Goal: Task Accomplishment & Management: Manage account settings

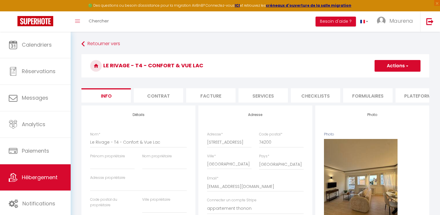
select select "6"
select select "4"
select select "3"
select select "2"
select select "16:00"
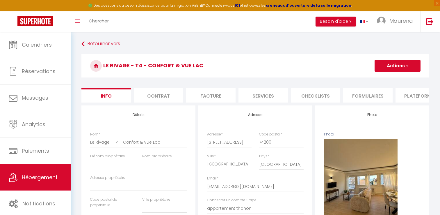
select select "23:45"
select select "11:00"
select select "30"
select select "120"
select select "28"
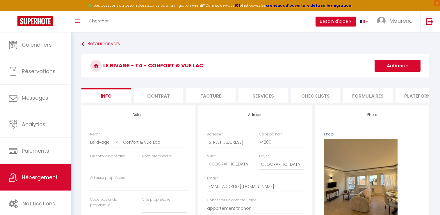
select select "52355"
select select "17305-1493445026683566068"
select select "90"
select select
select select "EUR"
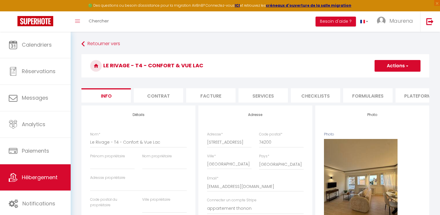
select select
select select "+ 45 %"
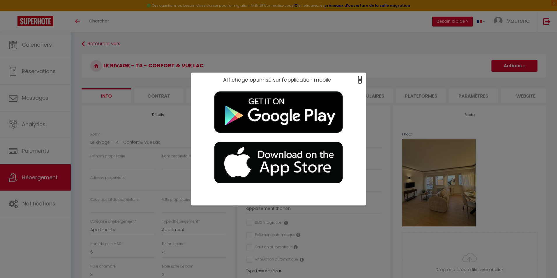
click at [361, 81] on span "×" at bounding box center [359, 79] width 3 height 7
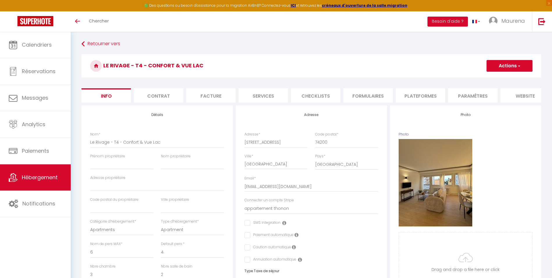
click at [421, 94] on li "Plateformes" at bounding box center [420, 95] width 49 height 14
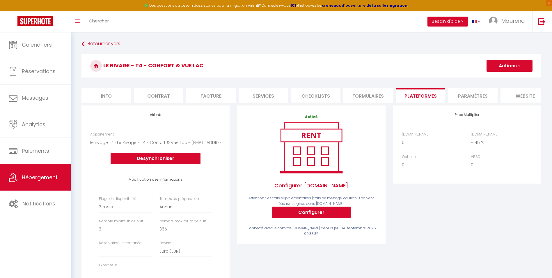
select select
click at [111, 97] on li "Info" at bounding box center [105, 95] width 49 height 14
checkbox input "false"
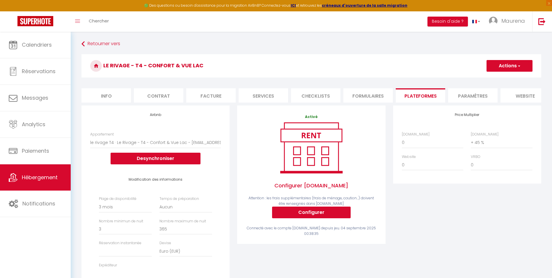
checkbox input "false"
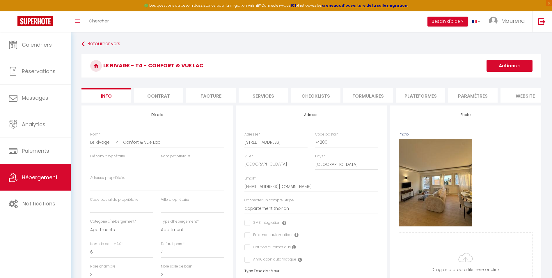
click at [271, 96] on li "Services" at bounding box center [263, 95] width 49 height 14
select select
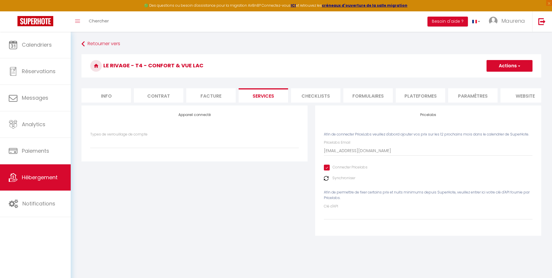
click at [326, 180] on img at bounding box center [326, 178] width 5 height 5
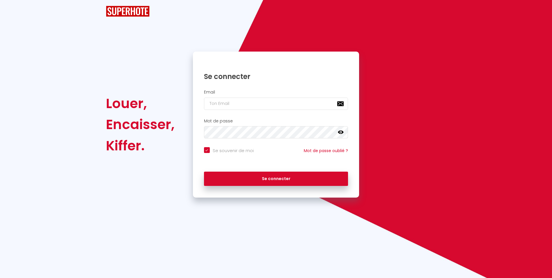
checkbox input "true"
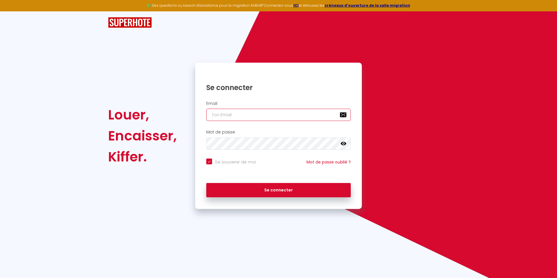
type input "[EMAIL_ADDRESS][DOMAIN_NAME]"
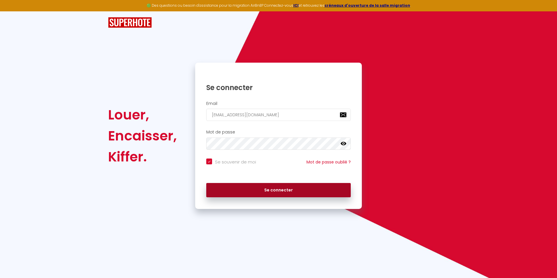
click at [277, 186] on button "Se connecter" at bounding box center [278, 190] width 144 height 15
checkbox input "true"
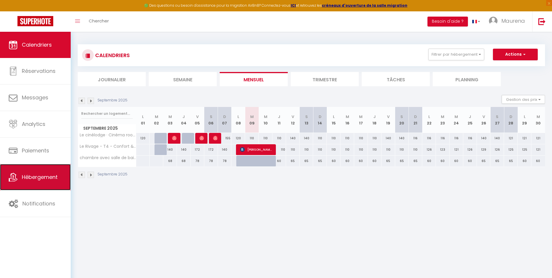
click at [31, 176] on span "Hébergement" at bounding box center [40, 176] width 36 height 7
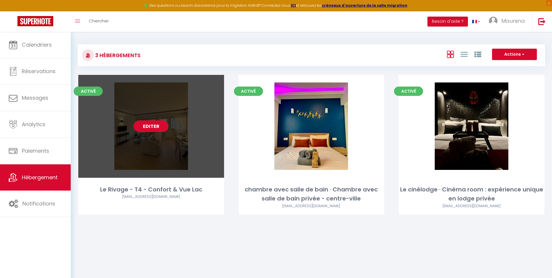
click at [144, 125] on link "Editer" at bounding box center [151, 126] width 35 height 12
select select "3"
select select "2"
select select "1"
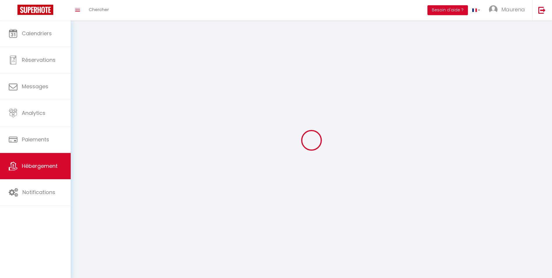
select select
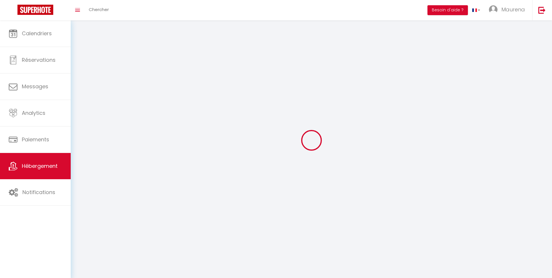
checkbox input "false"
select select
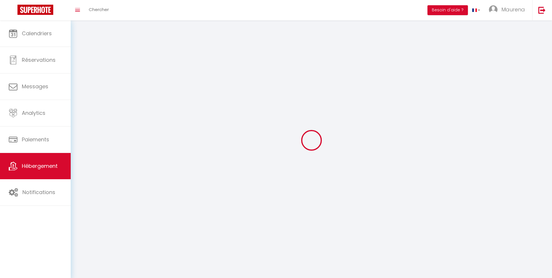
select select
select select "1"
select select
select select "28"
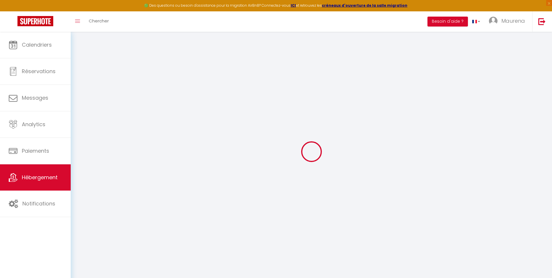
select select
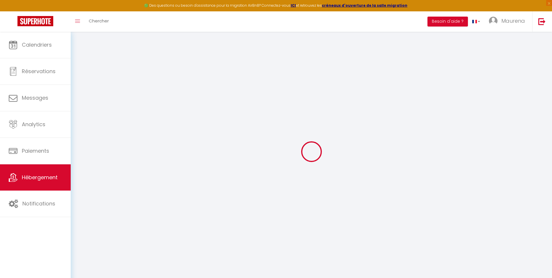
select select
checkbox input "false"
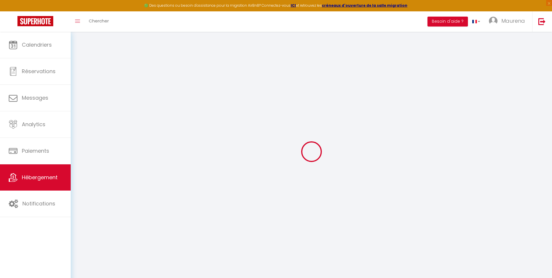
select select
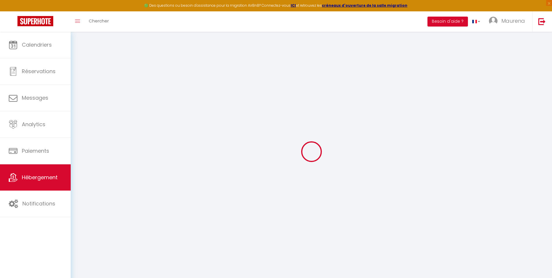
select select
checkbox input "false"
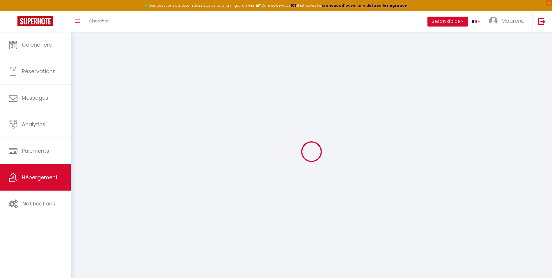
checkbox input "false"
select select
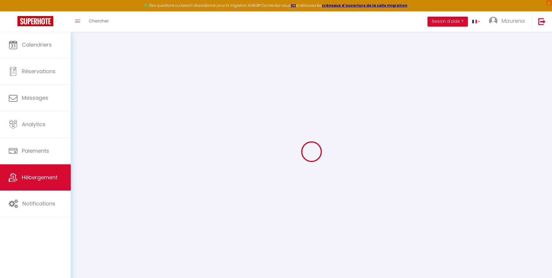
select select
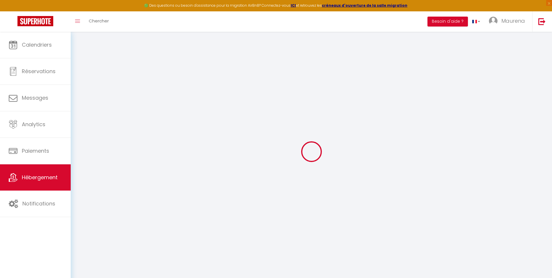
checkbox input "false"
select select
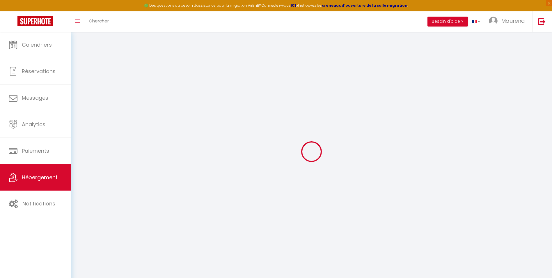
select select
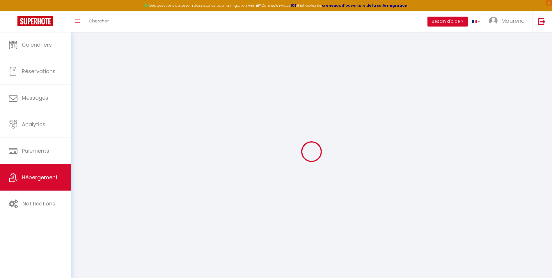
select select
checkbox input "false"
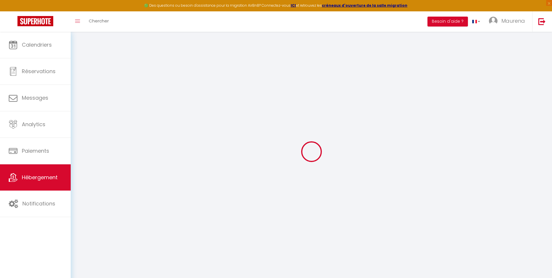
checkbox input "false"
select select
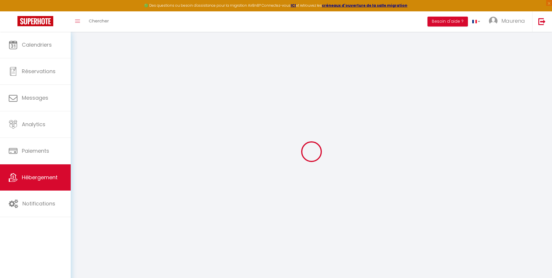
select select
checkbox input "false"
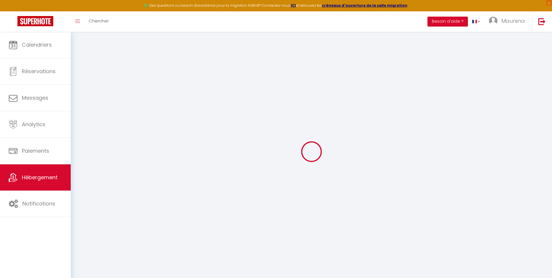
checkbox input "false"
select select
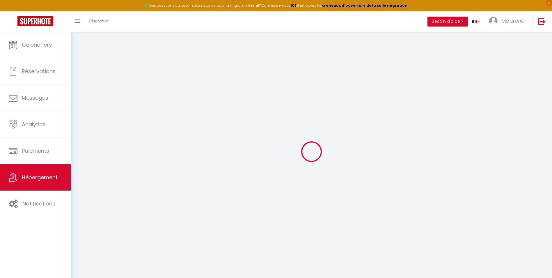
type input "Le Rivage - T4 - Confort & Vue Lac"
select select "6"
select select "4"
select select "3"
select select "2"
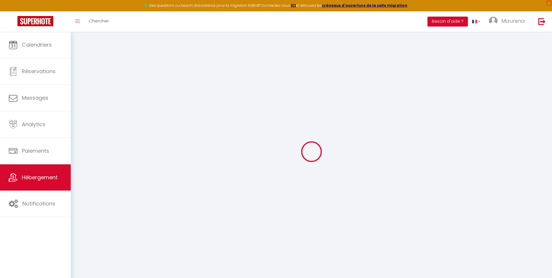
type input "165"
type input "70"
type input "600"
select select
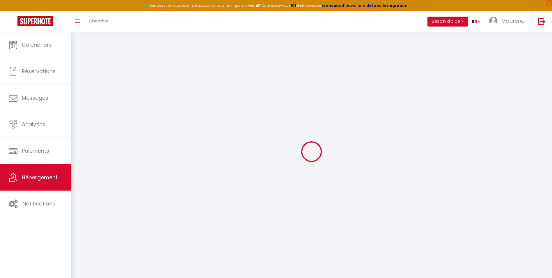
select select
type input "[STREET_ADDRESS]"
type input "74200"
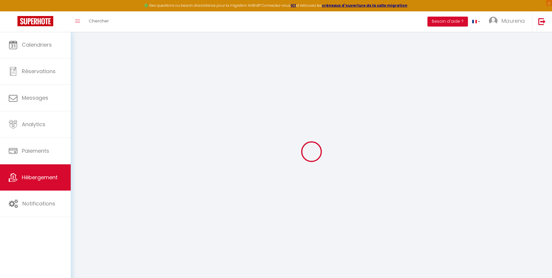
type input "[GEOGRAPHIC_DATA]"
type input "[EMAIL_ADDRESS][DOMAIN_NAME]"
select select "15874"
checkbox input "false"
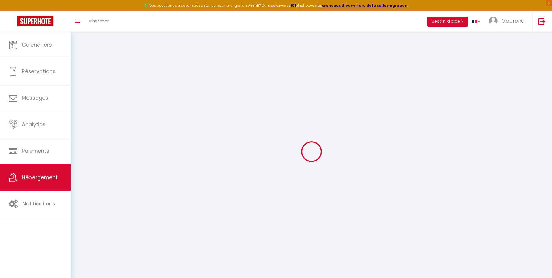
checkbox input "false"
type input "0"
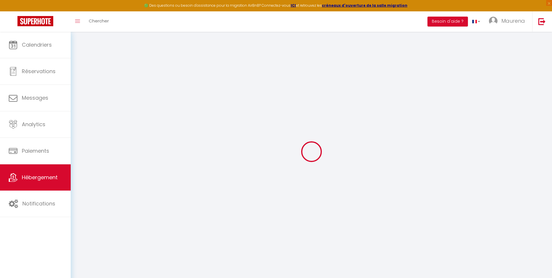
type input "0"
select select "+ 45 %"
checkbox input "false"
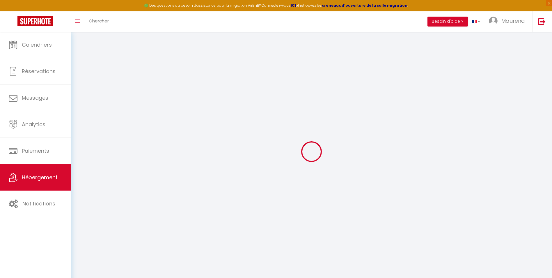
checkbox input "false"
select select "90"
select select
select select "EUR"
select select
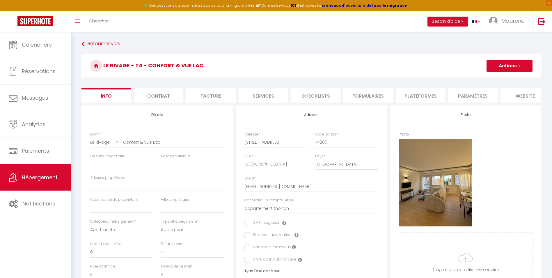
click at [409, 97] on li "Plateformes" at bounding box center [420, 95] width 49 height 14
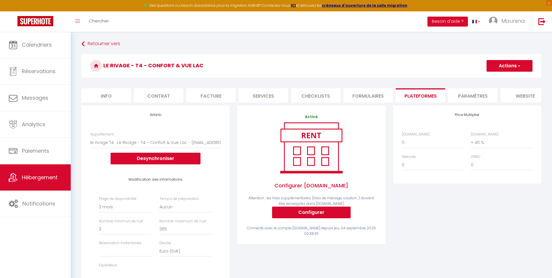
select select
click at [440, 145] on select "0 + 1 % + 2 % + 3 % + 4 % + 5 % + 6 % + 7 % + 8 % + 9 %" at bounding box center [501, 142] width 61 height 11
select select "+ 40 %"
click at [440, 141] on select "0 + 1 % + 2 % + 3 % + 4 % + 5 % + 6 % + 7 % + 8 % + 9 %" at bounding box center [501, 142] width 61 height 11
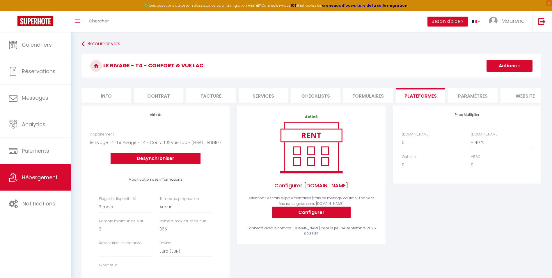
select select
click at [440, 95] on li "Paramètres" at bounding box center [472, 95] width 49 height 14
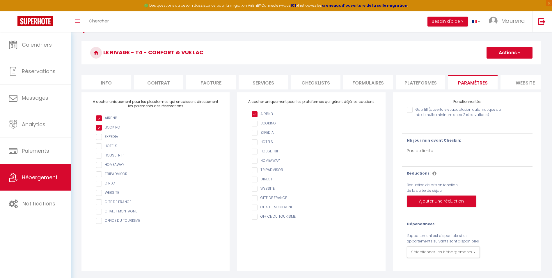
scroll to position [3, 0]
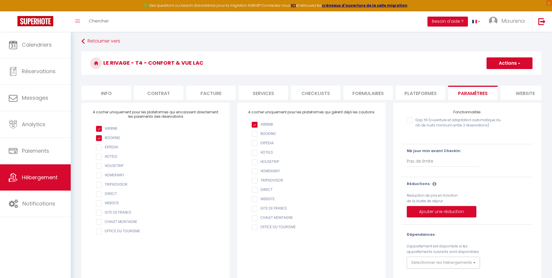
click at [263, 91] on li "Services" at bounding box center [263, 93] width 49 height 14
select select
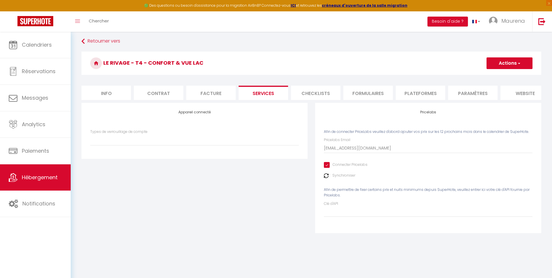
click at [337, 178] on label "Synchroniser" at bounding box center [343, 176] width 23 height 6
click at [325, 168] on input "Connecter Pricelabs" at bounding box center [346, 165] width 44 height 6
checkbox input "false"
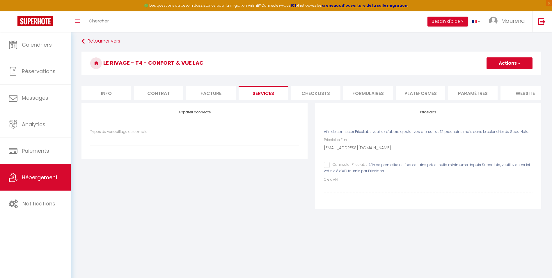
select select
click at [325, 167] on input "Connecter Pricelabs" at bounding box center [346, 165] width 44 height 6
checkbox input "true"
select select
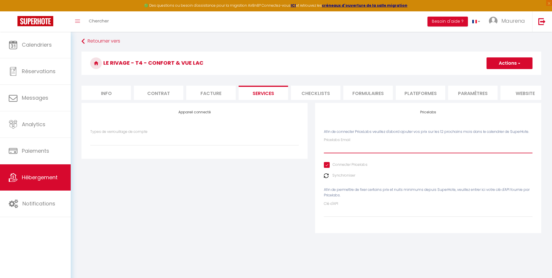
click at [341, 153] on input "Pricelabs Email" at bounding box center [428, 148] width 209 height 10
type input "[EMAIL_ADDRESS][DOMAIN_NAME]"
select select
click at [336, 178] on label "Synchroniser" at bounding box center [343, 176] width 23 height 6
click at [440, 62] on button "Actions" at bounding box center [510, 63] width 46 height 12
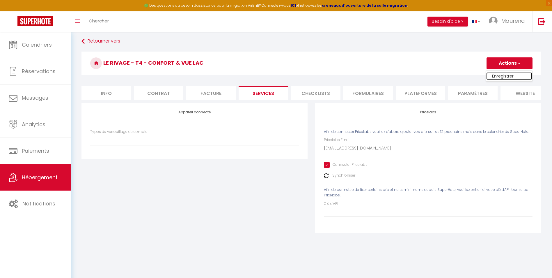
click at [440, 78] on link "Enregistrer" at bounding box center [509, 76] width 46 height 8
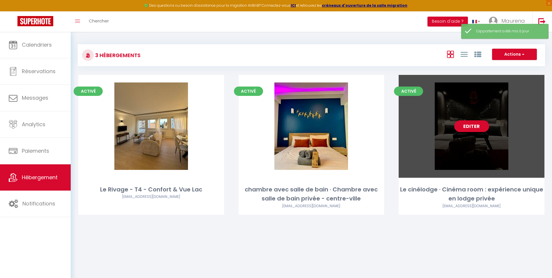
click at [440, 125] on link "Editer" at bounding box center [471, 126] width 35 height 12
select select "3"
select select "2"
select select "1"
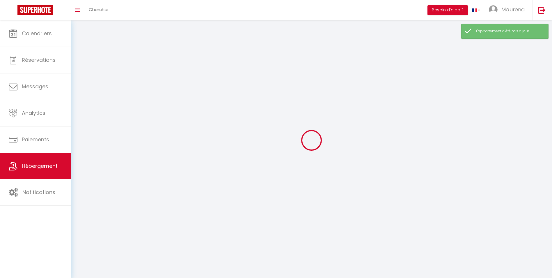
select select
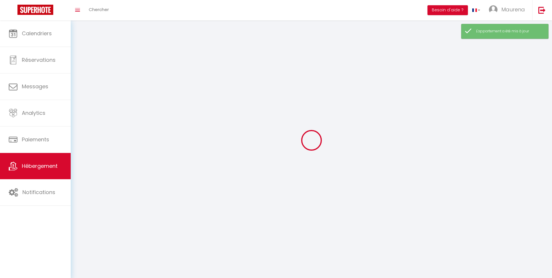
select select
checkbox input "false"
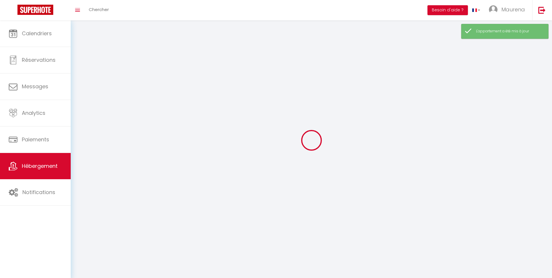
select select
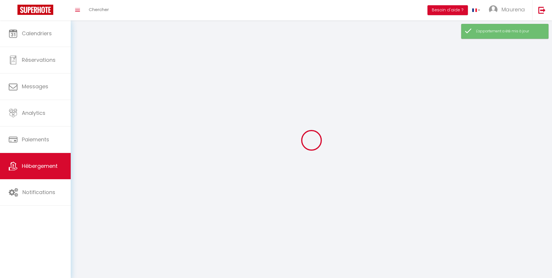
select select
checkbox input "false"
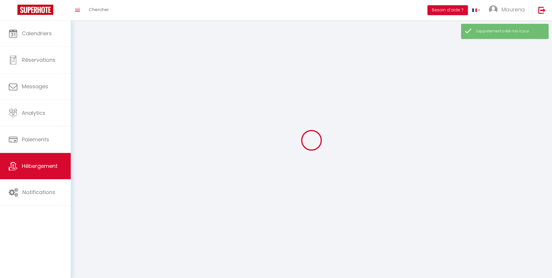
checkbox input "false"
select select
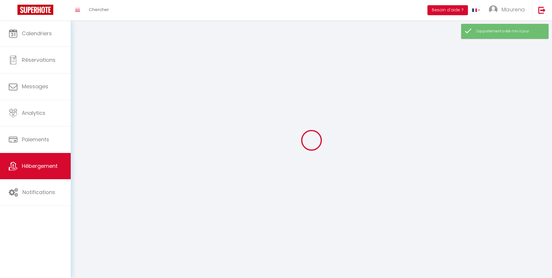
select select
checkbox input "false"
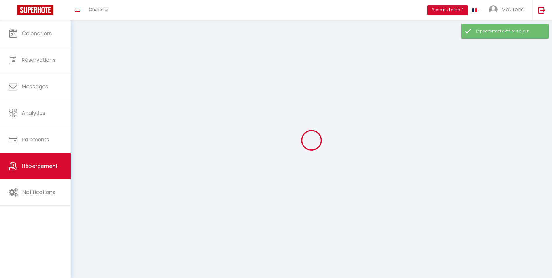
checkbox input "false"
select select
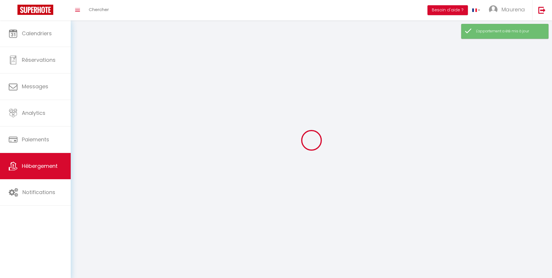
select select "1"
select select
select select "28"
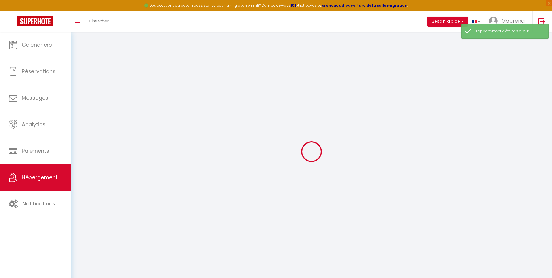
select select
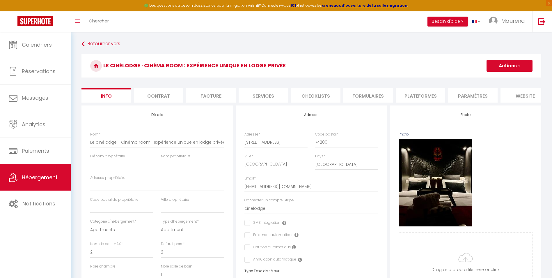
click at [417, 95] on li "Plateformes" at bounding box center [420, 95] width 49 height 14
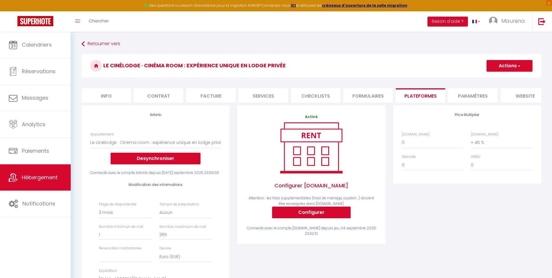
click at [255, 97] on li "Services" at bounding box center [263, 95] width 49 height 14
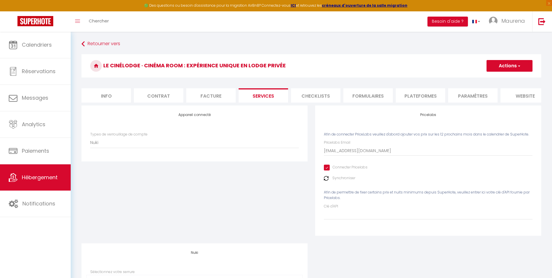
click at [328, 170] on input "Connecter Pricelabs" at bounding box center [346, 167] width 44 height 6
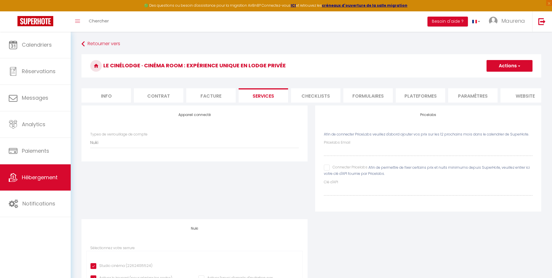
click at [326, 170] on input "Connecter Pricelabs" at bounding box center [346, 167] width 44 height 6
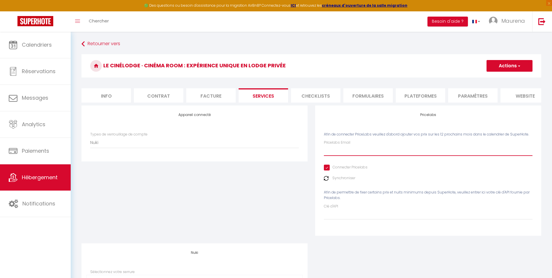
click at [334, 154] on input "Pricelabs Email" at bounding box center [428, 150] width 209 height 10
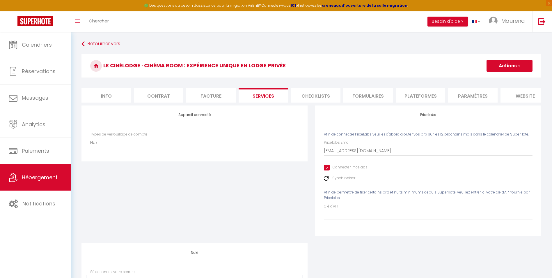
click at [336, 181] on label "Synchroniser" at bounding box center [343, 178] width 23 height 6
click at [440, 67] on button "Actions" at bounding box center [510, 66] width 46 height 12
click at [440, 77] on link "Enregistrer" at bounding box center [509, 79] width 46 height 8
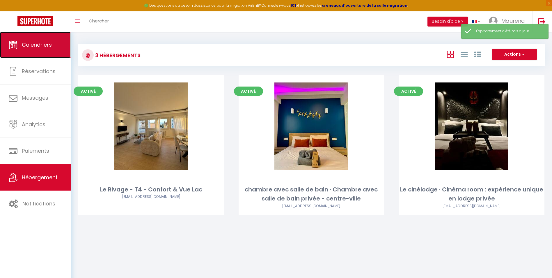
click at [39, 51] on link "Calendriers" at bounding box center [35, 45] width 71 height 26
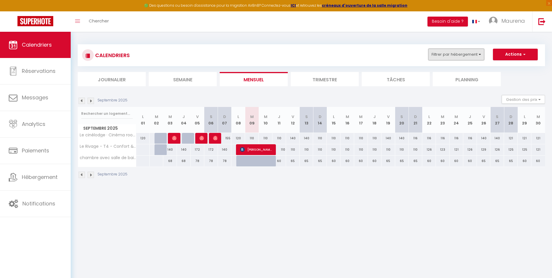
click at [440, 56] on button "Filtrer par hébergement" at bounding box center [456, 55] width 56 height 12
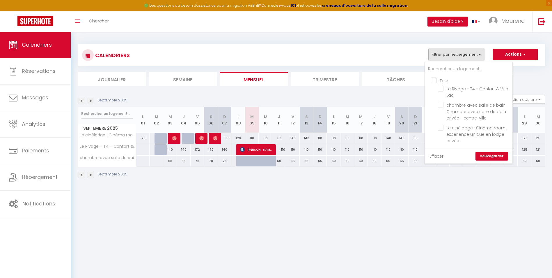
click at [440, 56] on button "Filtrer par hébergement" at bounding box center [456, 55] width 56 height 12
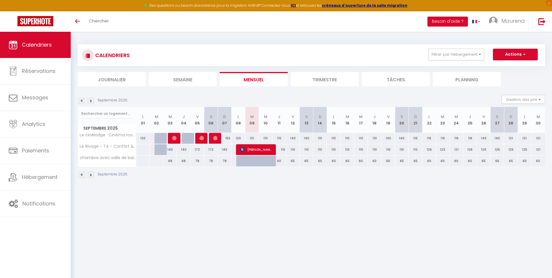
click at [89, 176] on img at bounding box center [91, 174] width 6 height 6
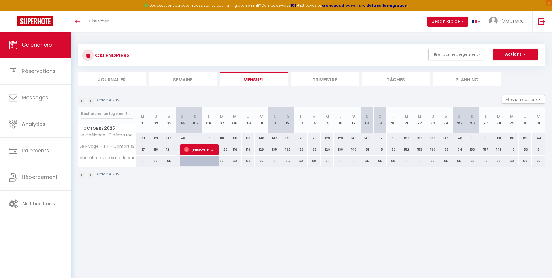
click at [83, 176] on img at bounding box center [82, 174] width 6 height 6
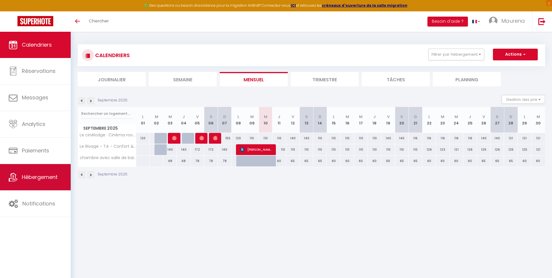
click at [31, 178] on span "Hébergement" at bounding box center [40, 176] width 36 height 7
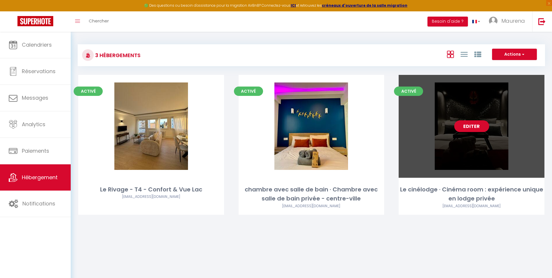
click at [468, 127] on link "Editer" at bounding box center [471, 126] width 35 height 12
select select "3"
select select "2"
select select "1"
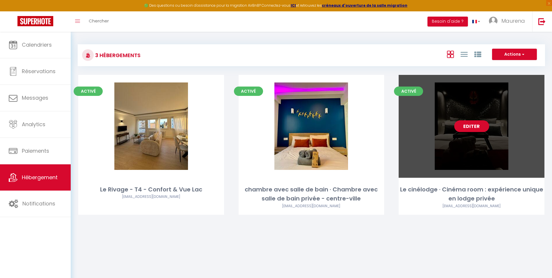
select select
select select "28"
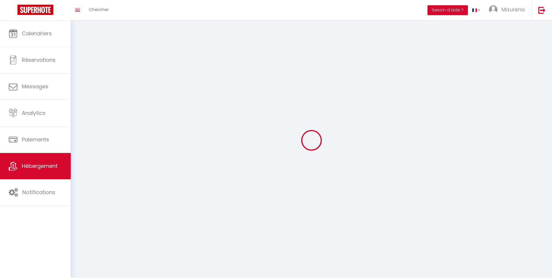
select select
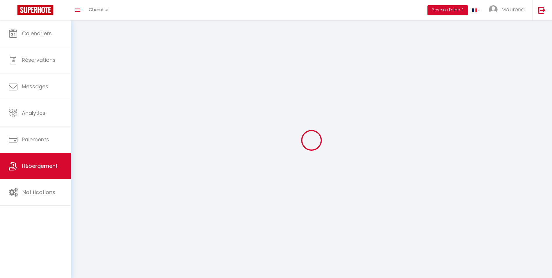
select select
checkbox input "false"
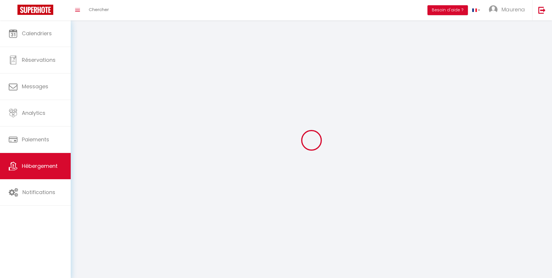
select select
select select "1"
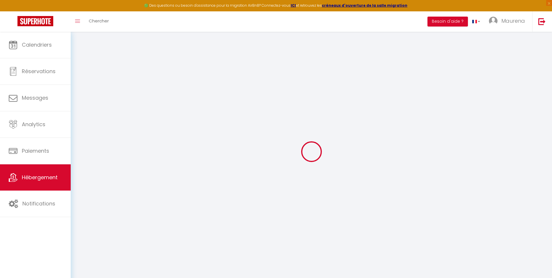
select select
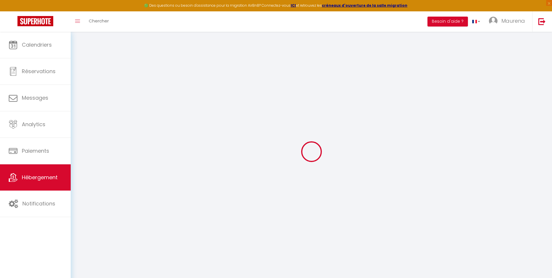
select select
checkbox input "false"
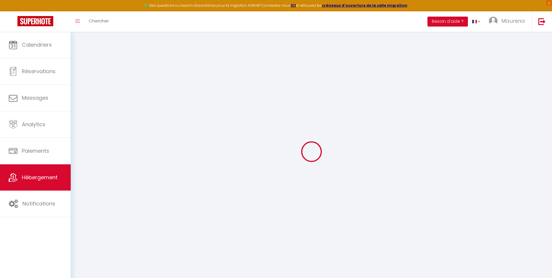
select select
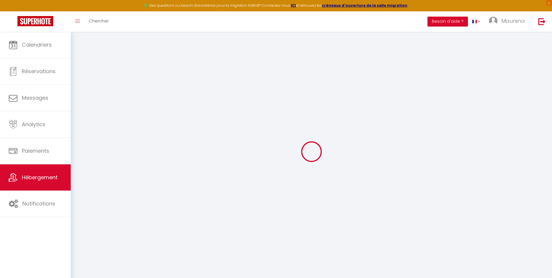
select select
checkbox input "false"
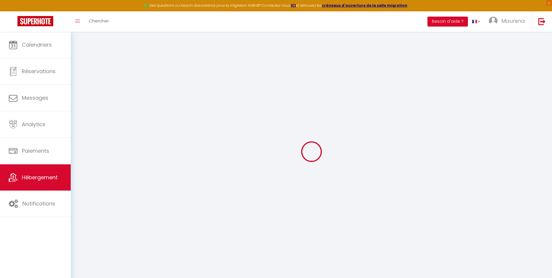
checkbox input "false"
select select
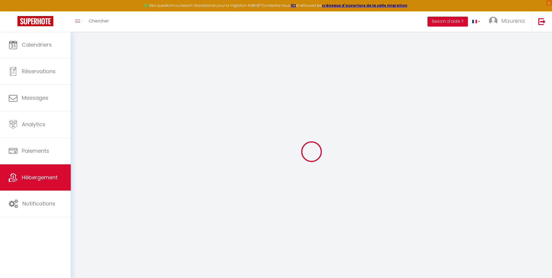
select select
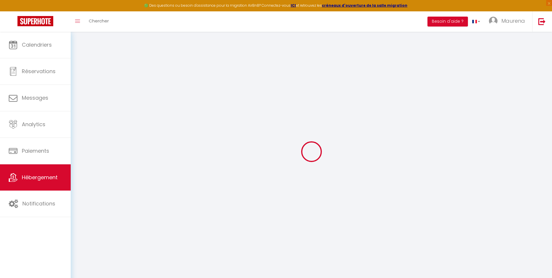
checkbox input "false"
select select
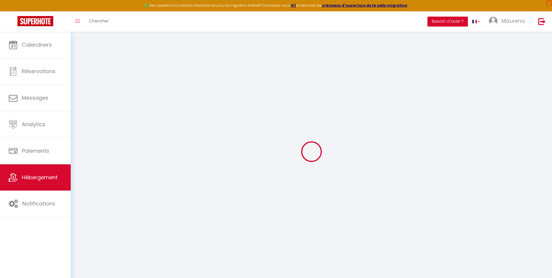
select select
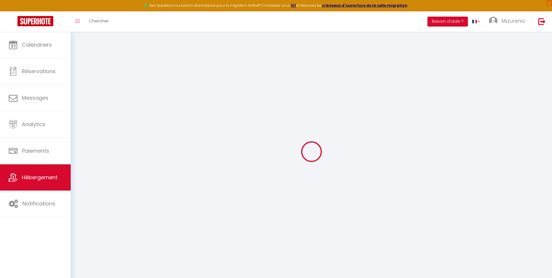
select select
checkbox input "false"
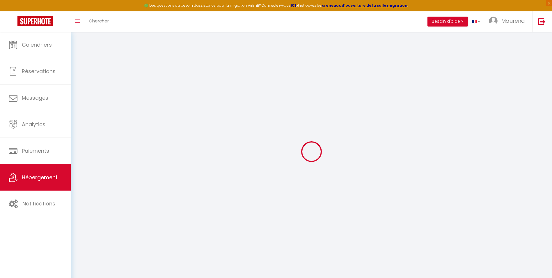
checkbox input "false"
select select
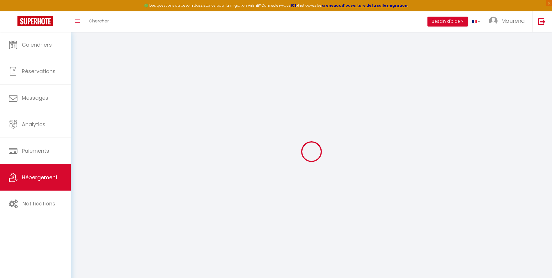
select select
checkbox input "false"
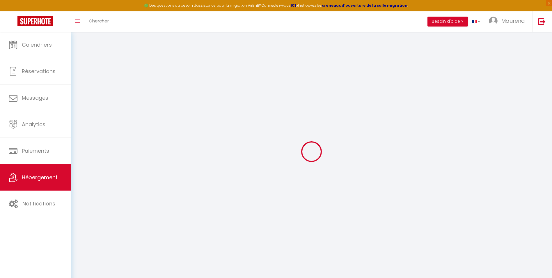
checkbox input "false"
select select
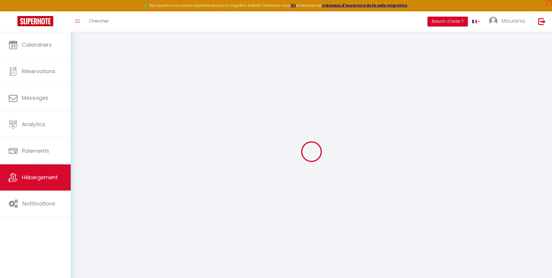
type input "Le cinélodge · Cinéma room : expérience unique en lodge privée"
select select "2"
type input "155"
type input "50"
type input "500"
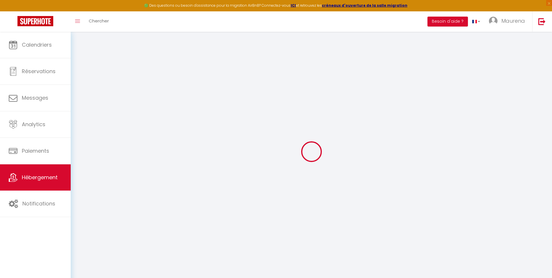
select select
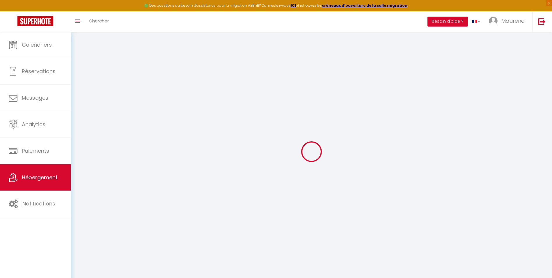
type input "[STREET_ADDRESS]"
type input "74200"
type input "[GEOGRAPHIC_DATA]"
type input "[EMAIL_ADDRESS][DOMAIN_NAME]"
select select "15875"
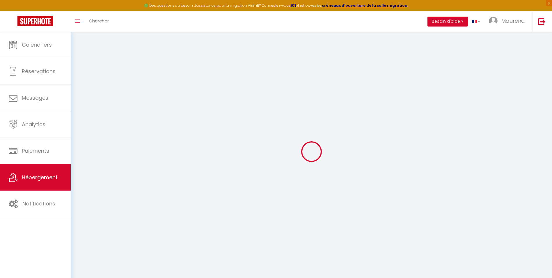
checkbox input "false"
type input "0"
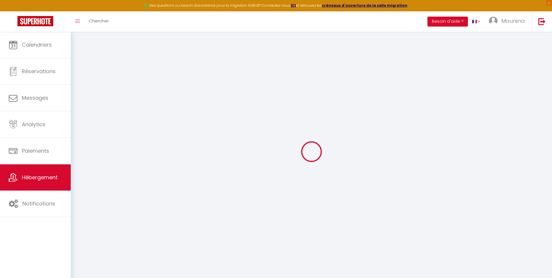
type input "0"
select select
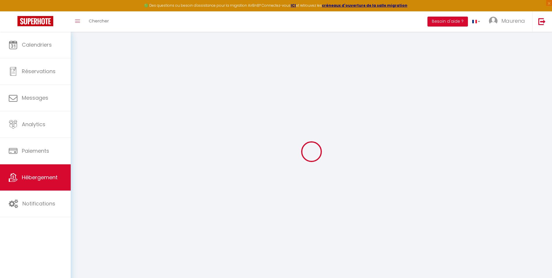
select select
checkbox input "false"
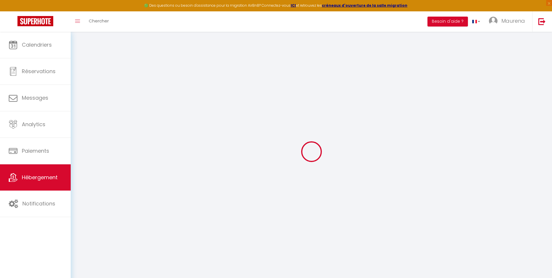
checkbox input "false"
select select
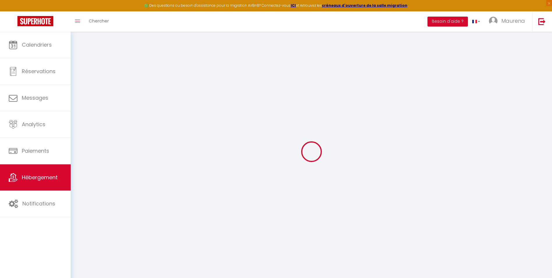
select select
checkbox input "false"
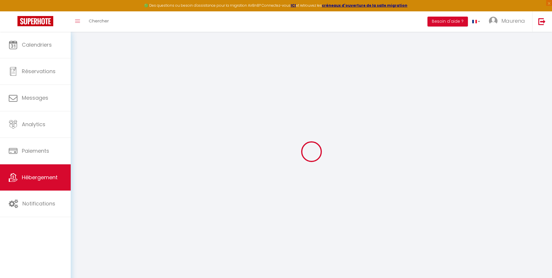
checkbox input "false"
select select "52355"
select select
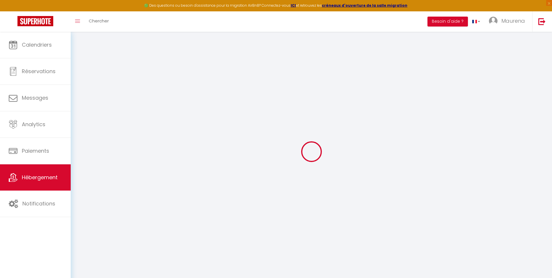
select select
checkbox input "false"
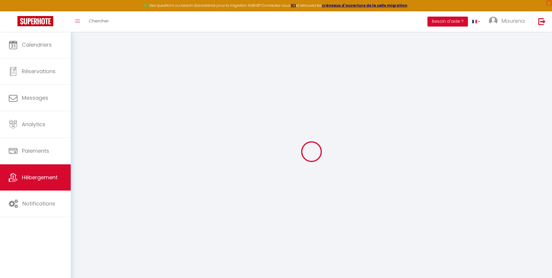
checkbox input "false"
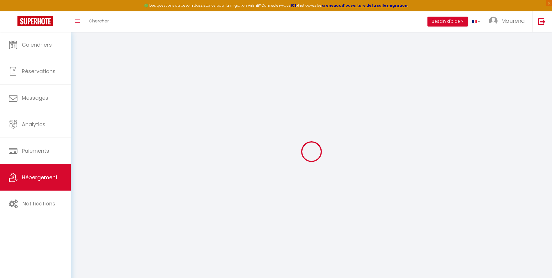
select select "16:00"
select select "00:00"
select select "11:00"
select select "30"
select select "120"
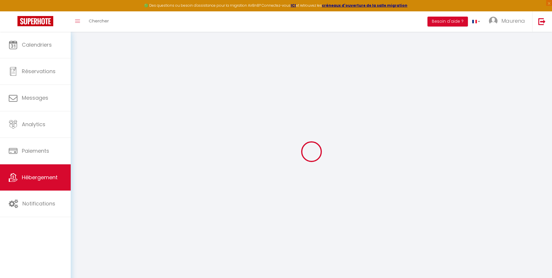
checkbox input "false"
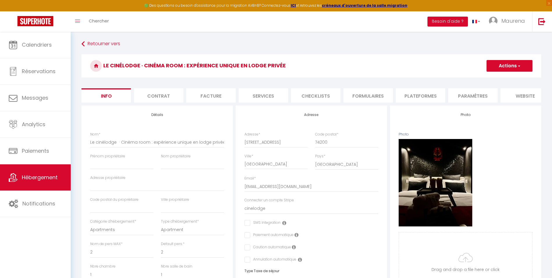
checkbox input "false"
click at [408, 94] on li "Plateformes" at bounding box center [420, 95] width 49 height 14
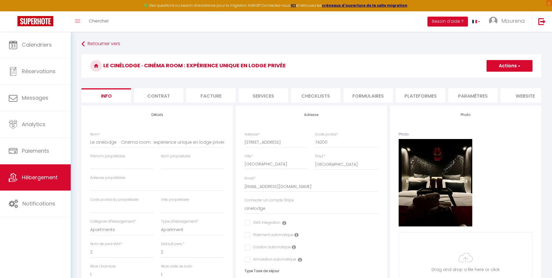
select select
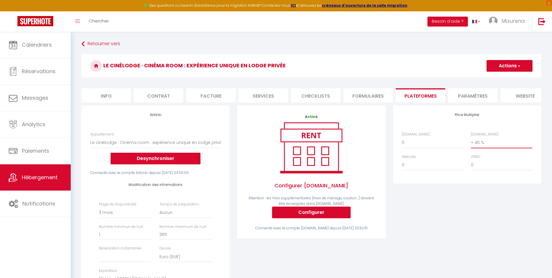
click at [485, 147] on select "0 + 1 % + 2 % + 3 % + 4 % + 5 % + 6 % + 7 % + 8 % + 9 %" at bounding box center [501, 142] width 61 height 11
select select "+ 50 %"
click at [471, 141] on select "0 + 1 % + 2 % + 3 % + 4 % + 5 % + 6 % + 7 % + 8 % + 9 %" at bounding box center [501, 142] width 61 height 11
select select
click at [502, 65] on button "Actions" at bounding box center [510, 66] width 46 height 12
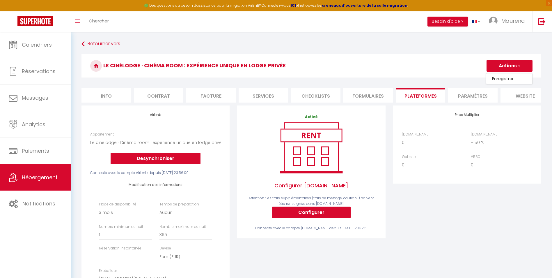
click at [496, 81] on link "Enregistrer" at bounding box center [509, 79] width 46 height 8
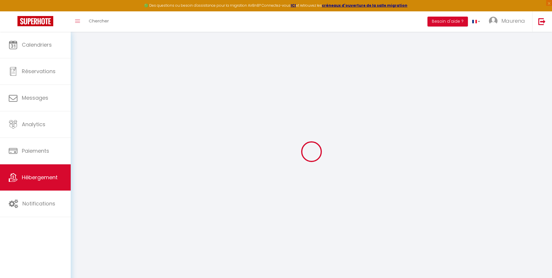
select select "90"
select select
select select "EUR"
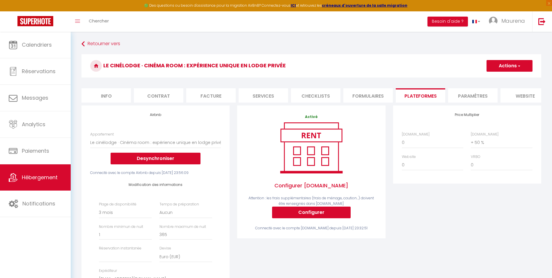
click at [111, 99] on li "Info" at bounding box center [105, 95] width 49 height 14
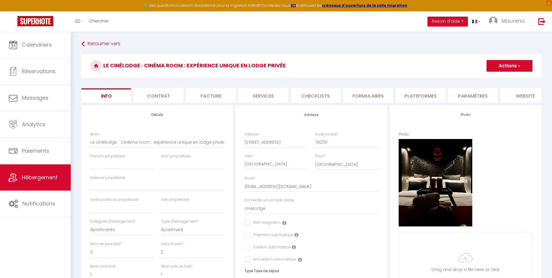
checkbox input "false"
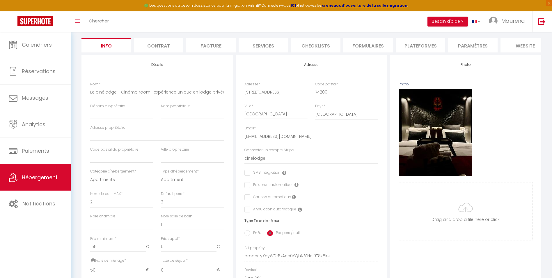
scroll to position [36, 0]
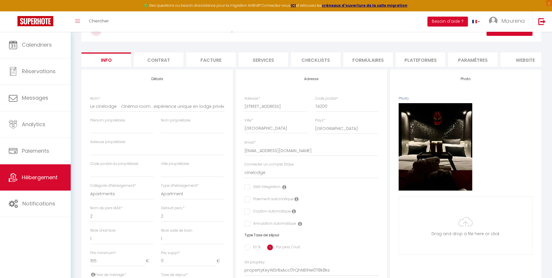
click at [167, 63] on li "Contrat" at bounding box center [158, 59] width 49 height 14
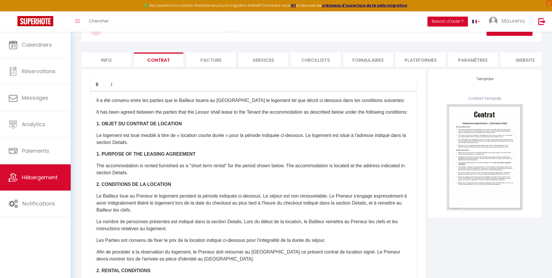
drag, startPoint x: 224, startPoint y: 57, endPoint x: 290, endPoint y: 58, distance: 66.4
click at [224, 58] on li "Facture" at bounding box center [210, 59] width 49 height 14
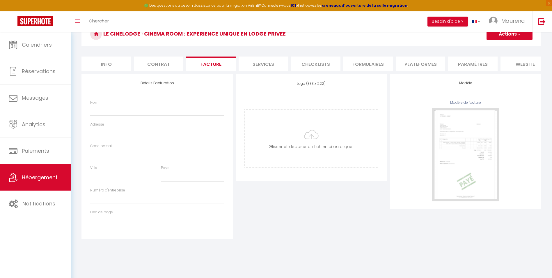
scroll to position [32, 0]
select select
click at [263, 61] on li "Services" at bounding box center [263, 63] width 49 height 14
checkbox input "true"
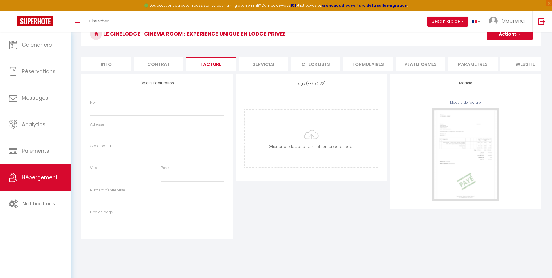
checkbox input "false"
checkbox input "true"
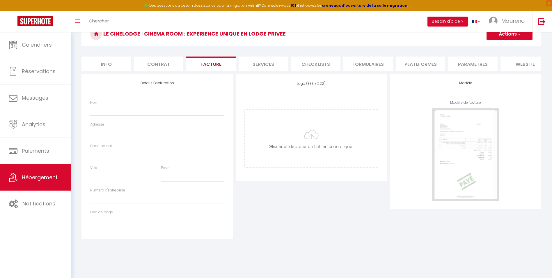
checkbox input "true"
checkbox input "false"
checkbox input "true"
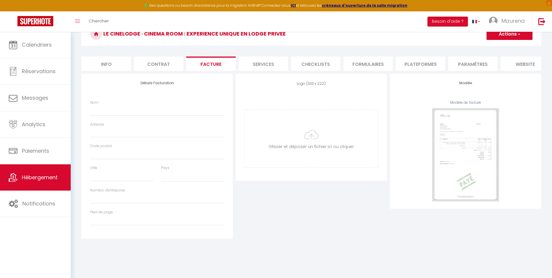
checkbox input "true"
checkbox input "false"
checkbox input "true"
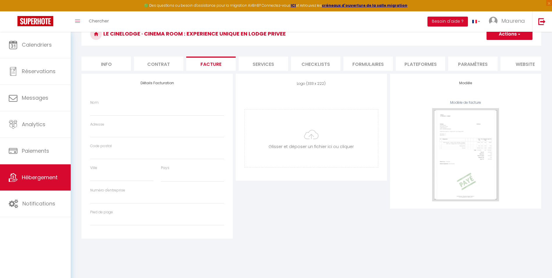
checkbox input "true"
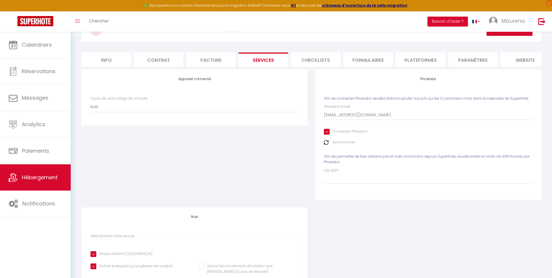
click at [313, 62] on li "Checklists" at bounding box center [315, 59] width 49 height 14
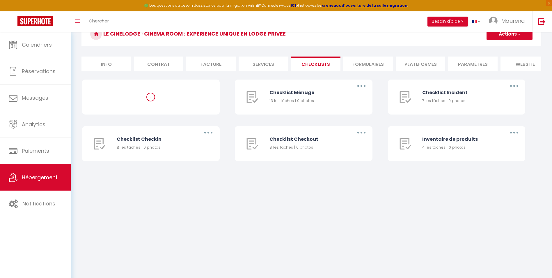
click at [362, 63] on li "Formulaires" at bounding box center [367, 63] width 49 height 14
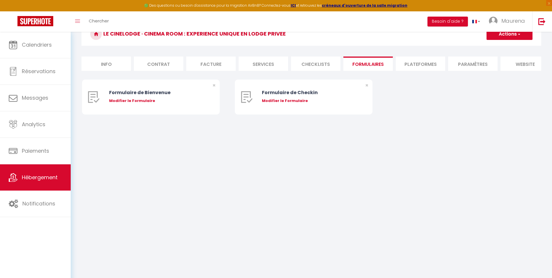
click at [413, 64] on li "Plateformes" at bounding box center [420, 63] width 49 height 14
select select
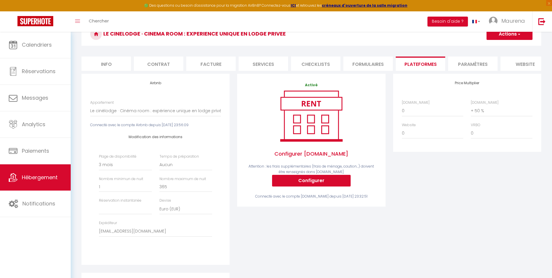
scroll to position [36, 0]
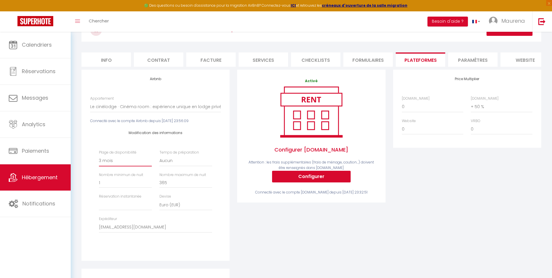
click at [121, 166] on select "Date indisponible par defaut 1 mois 3 mois 6 mois 9 mois 12 mois 24 mois" at bounding box center [125, 160] width 53 height 11
select select "180"
click at [99, 159] on select "Date indisponible par defaut 1 mois 3 mois 6 mois 9 mois 12 mois 24 mois" at bounding box center [125, 160] width 53 height 11
select select
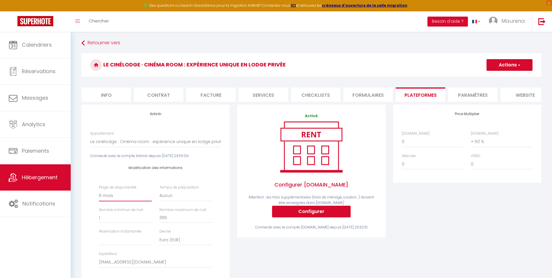
scroll to position [0, 0]
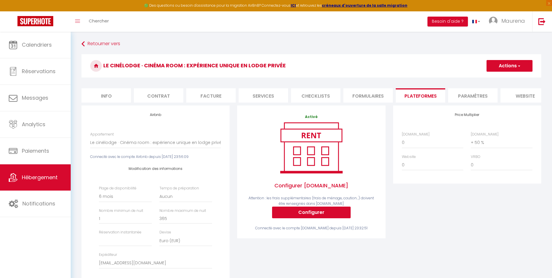
click at [499, 62] on button "Actions" at bounding box center [510, 66] width 46 height 12
click at [497, 79] on link "Enregistrer" at bounding box center [509, 79] width 46 height 8
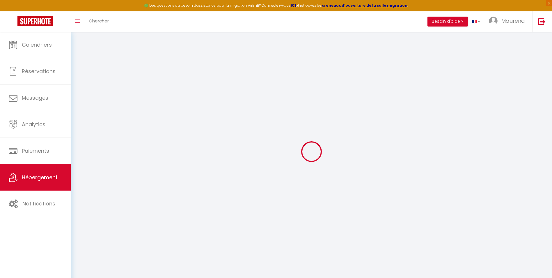
select select "180"
select select
select select "EUR"
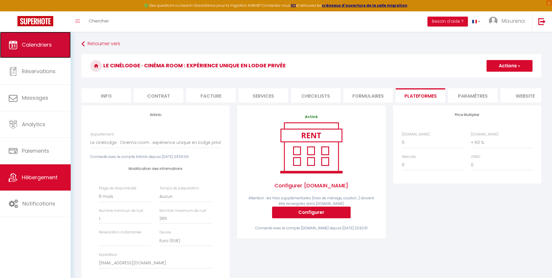
click at [27, 53] on link "Calendriers" at bounding box center [35, 45] width 71 height 26
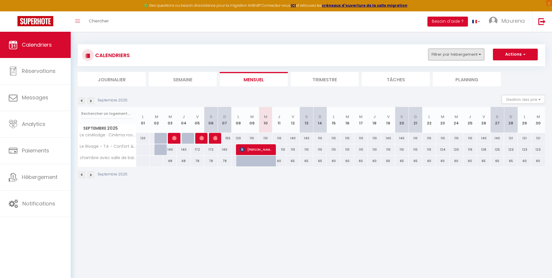
click at [449, 55] on button "Filtrer par hébergement" at bounding box center [456, 55] width 56 height 12
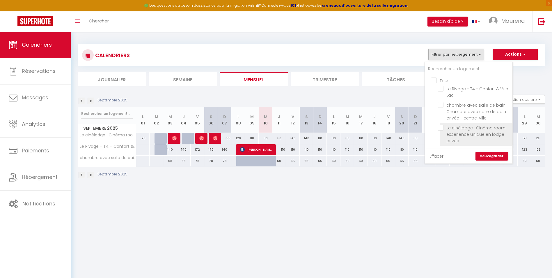
click at [441, 128] on input "Le cinélodge · Cinéma room : expérience unique en lodge privée" at bounding box center [474, 128] width 73 height 6
checkbox input "true"
checkbox input "false"
click at [483, 154] on link "Sauvegarder" at bounding box center [492, 156] width 33 height 9
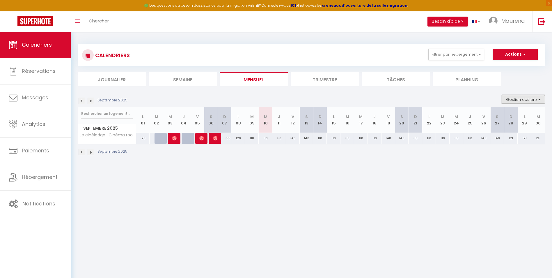
click at [525, 98] on button "Gestion des prix" at bounding box center [523, 99] width 43 height 9
click at [495, 138] on input "Disponibilité" at bounding box center [518, 138] width 52 height 6
checkbox input "true"
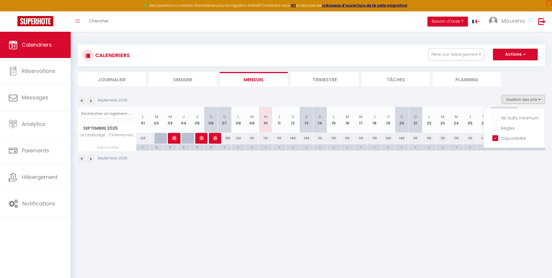
click at [467, 95] on div "Septembre 2025 Gestion des prix Nb Nuits minimum Règles Disponibilité" at bounding box center [311, 101] width 467 height 12
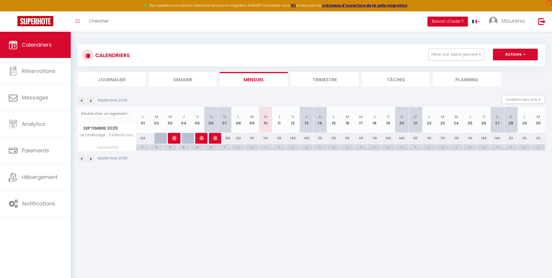
click at [92, 104] on div "Septembre 2025 Gestion des prix Nb Nuits minimum Règles Disponibilité" at bounding box center [311, 101] width 467 height 12
click at [91, 102] on img at bounding box center [91, 101] width 6 height 6
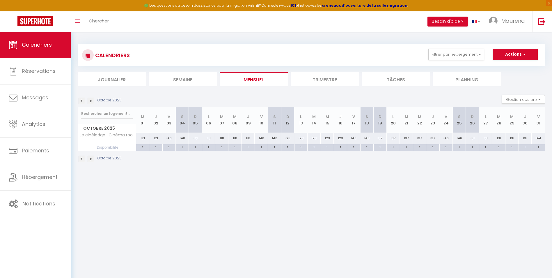
click at [91, 102] on img at bounding box center [91, 101] width 6 height 6
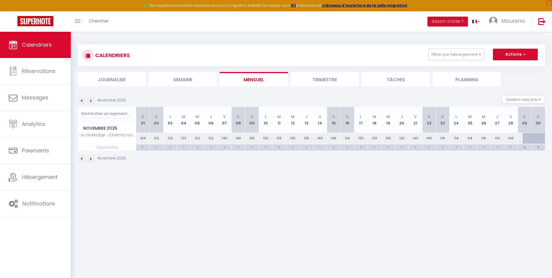
click at [91, 102] on img at bounding box center [91, 101] width 6 height 6
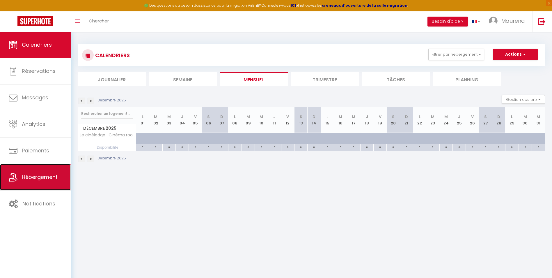
click at [36, 181] on link "Hébergement" at bounding box center [35, 177] width 71 height 26
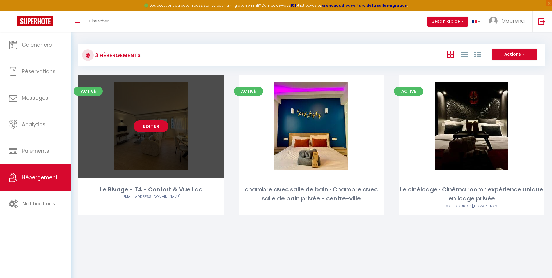
click at [156, 125] on link "Editer" at bounding box center [151, 126] width 35 height 12
select select "3"
select select "2"
select select "1"
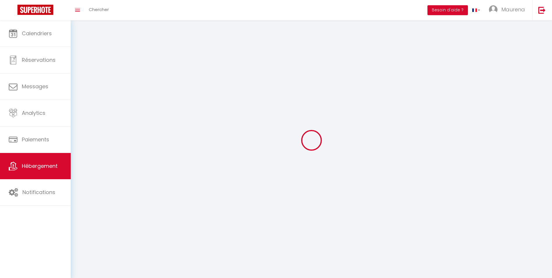
select select
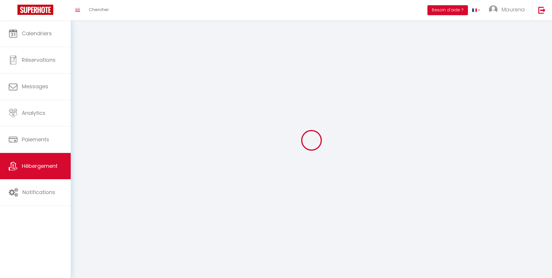
checkbox input "false"
select select
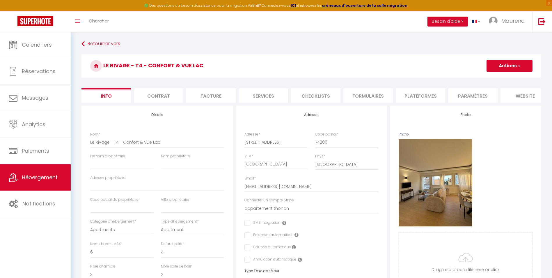
click at [416, 95] on li "Plateformes" at bounding box center [420, 95] width 49 height 14
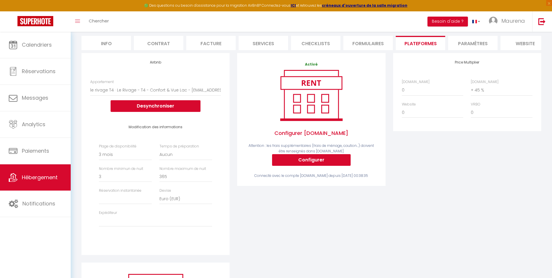
scroll to position [58, 0]
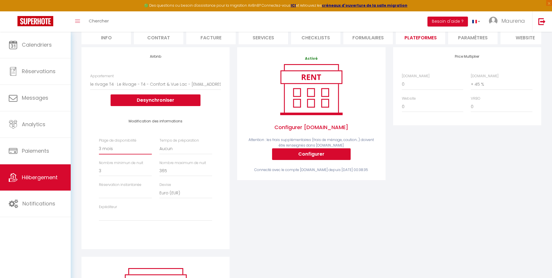
click at [119, 154] on select "Date indisponible par defaut 1 mois 3 mois 6 mois 9 mois 12 mois 24 mois" at bounding box center [125, 148] width 53 height 11
click at [99, 147] on select "Date indisponible par defaut 1 mois 3 mois 6 mois 9 mois 12 mois 24 mois" at bounding box center [125, 148] width 53 height 11
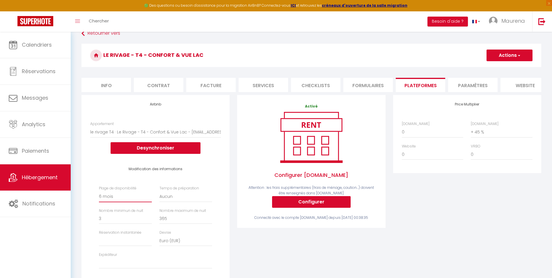
scroll to position [0, 0]
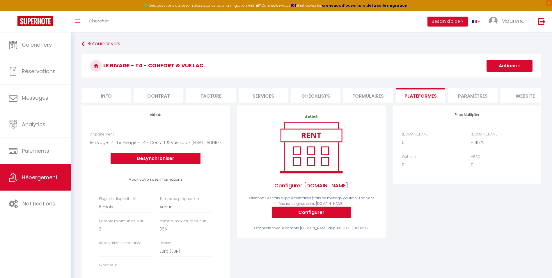
click at [503, 65] on button "Actions" at bounding box center [510, 66] width 46 height 12
click at [496, 75] on link "Enregistrer" at bounding box center [509, 79] width 46 height 8
click at [483, 145] on select "0 + 1 % + 2 % + 3 % + 4 % + 5 % + 6 % + 7 % + 8 % + 9 %" at bounding box center [501, 142] width 61 height 11
click at [471, 141] on select "0 + 1 % + 2 % + 3 % + 4 % + 5 % + 6 % + 7 % + 8 % + 9 %" at bounding box center [501, 142] width 61 height 11
click at [486, 145] on select "0 + 1 % + 2 % + 3 % + 4 % + 5 % + 6 % + 7 % + 8 % + 9 %" at bounding box center [501, 142] width 61 height 11
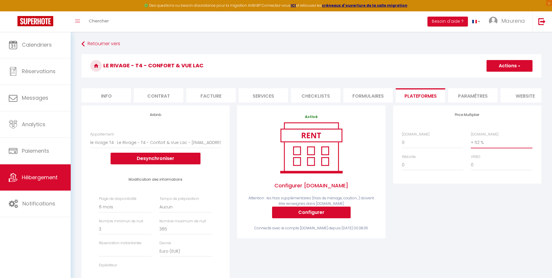
click at [471, 141] on select "0 + 1 % + 2 % + 3 % + 4 % + 5 % + 6 % + 7 % + 8 % + 9 %" at bounding box center [501, 142] width 61 height 11
click at [502, 68] on button "Actions" at bounding box center [510, 66] width 46 height 12
click at [503, 79] on link "Enregistrer" at bounding box center [509, 79] width 46 height 8
click at [105, 96] on li "Info" at bounding box center [105, 95] width 49 height 14
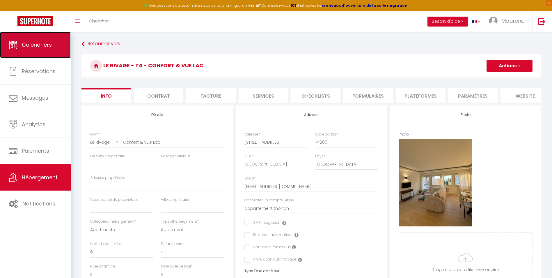
click at [25, 45] on span "Calendriers" at bounding box center [37, 44] width 30 height 7
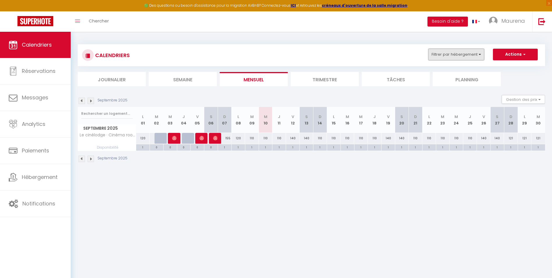
click at [441, 53] on button "Filtrer par hébergement" at bounding box center [456, 55] width 56 height 12
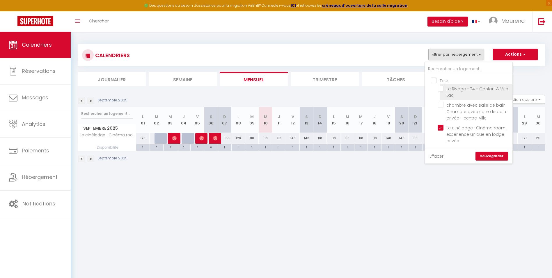
click at [440, 89] on input "Le Rivage - T4 - Confort & Vue Lac" at bounding box center [474, 89] width 73 height 6
click at [497, 39] on div "CALENDRIERS Filtrer par hébergement Tous Le Rivage - T4 - Confort & Vue Lac cha…" at bounding box center [311, 103] width 467 height 129
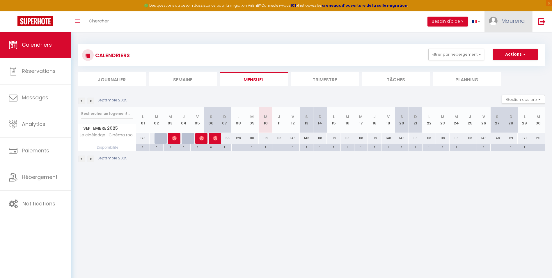
click at [509, 23] on span "Maurena" at bounding box center [514, 20] width 24 height 7
click at [506, 43] on link "Paramètres" at bounding box center [509, 41] width 43 height 10
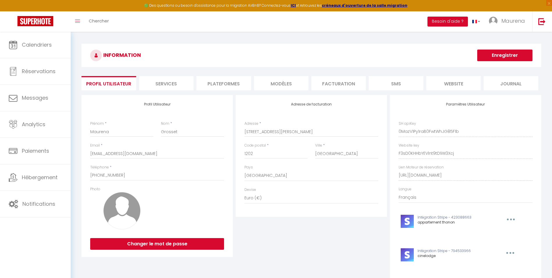
click at [169, 84] on li "Services" at bounding box center [166, 83] width 54 height 14
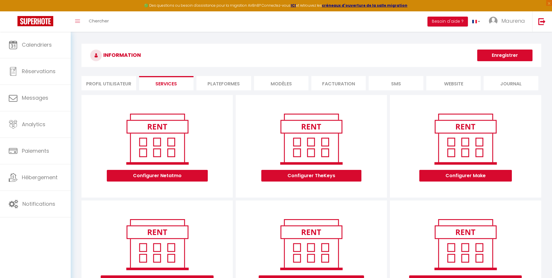
click at [236, 86] on li "Plateformes" at bounding box center [223, 83] width 54 height 14
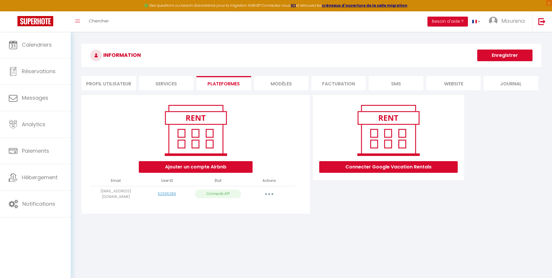
click at [268, 194] on button "button" at bounding box center [269, 193] width 16 height 9
click at [237, 205] on link "Importer les appartements" at bounding box center [243, 207] width 64 height 10
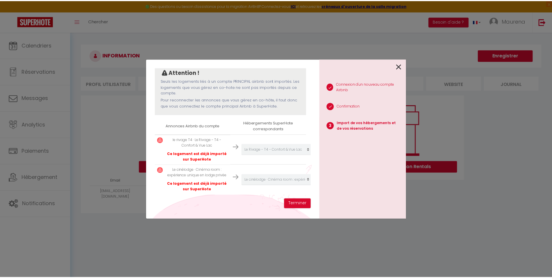
scroll to position [57, 0]
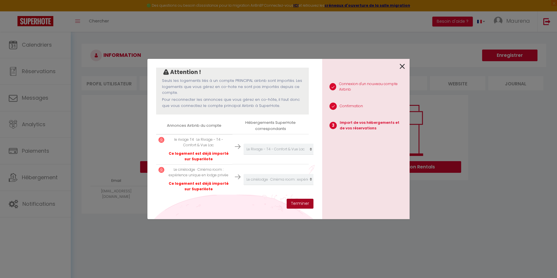
click at [295, 202] on button "Terminer" at bounding box center [299, 204] width 27 height 10
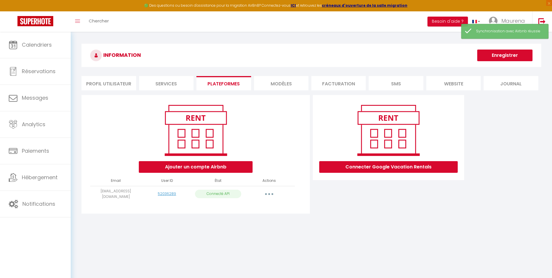
click at [339, 85] on li "Facturation" at bounding box center [338, 83] width 54 height 14
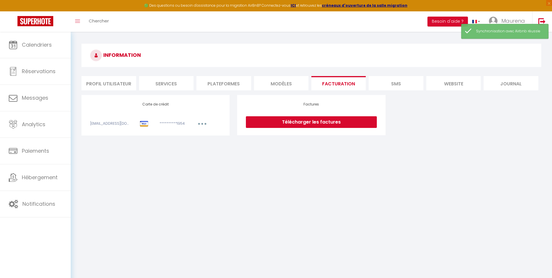
click at [278, 83] on li "MODÈLES" at bounding box center [281, 83] width 54 height 14
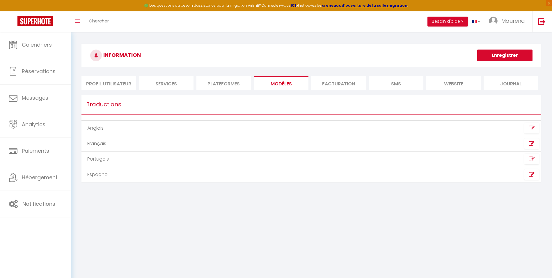
click at [396, 84] on li "SMS" at bounding box center [396, 83] width 54 height 14
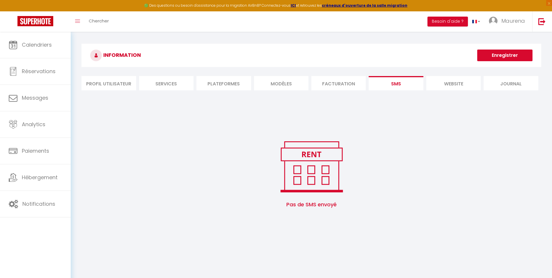
click at [444, 82] on li "website" at bounding box center [453, 83] width 54 height 14
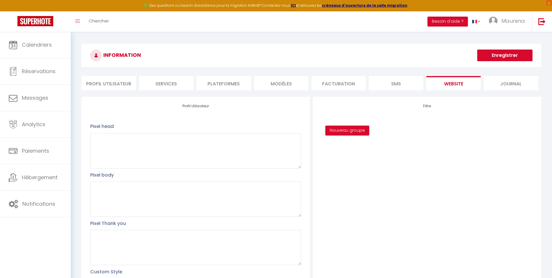
click at [512, 82] on li "Journal" at bounding box center [511, 83] width 54 height 14
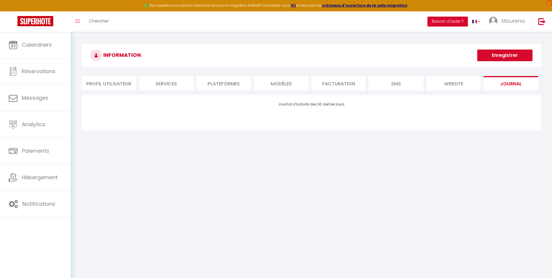
click at [109, 82] on li "Profil Utilisateur" at bounding box center [108, 83] width 54 height 14
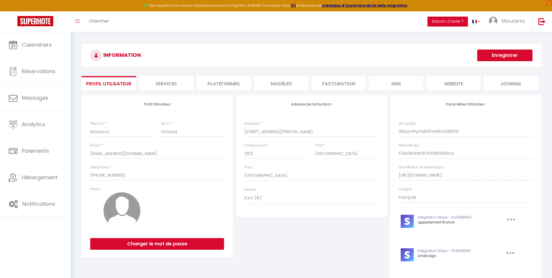
click at [216, 84] on li "Plateformes" at bounding box center [223, 83] width 54 height 14
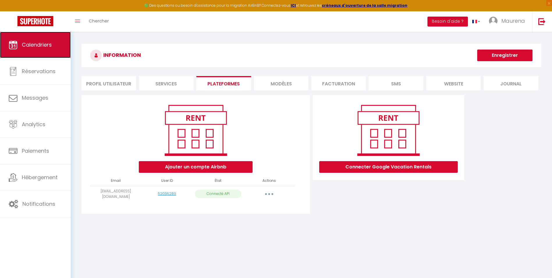
click at [25, 49] on link "Calendriers" at bounding box center [35, 45] width 71 height 26
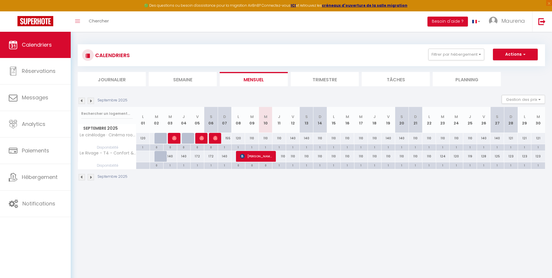
click at [309, 79] on li "Trimestre" at bounding box center [325, 79] width 68 height 14
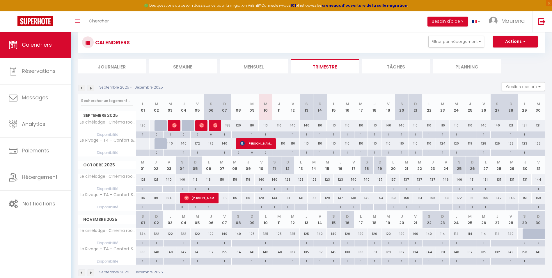
scroll to position [3, 0]
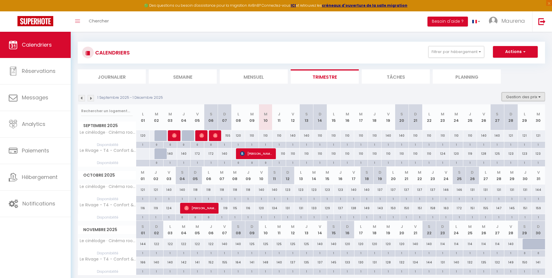
click at [515, 97] on button "Gestion des prix" at bounding box center [523, 96] width 43 height 9
click at [465, 95] on div "1 Septembre 2025 - 1 Décembre 2025 Gestion des prix Nb Nuits minimum Règles Dis…" at bounding box center [311, 98] width 467 height 12
click at [91, 96] on img at bounding box center [91, 98] width 6 height 6
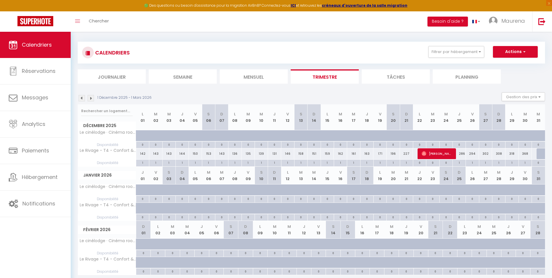
click at [139, 136] on div at bounding box center [142, 135] width 13 height 11
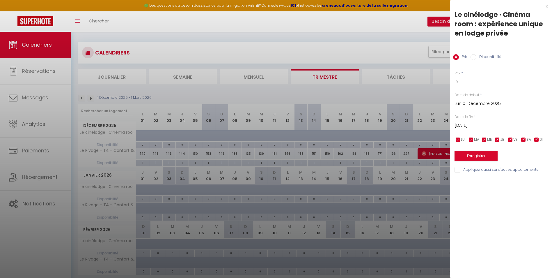
click at [475, 56] on input "Disponibilité" at bounding box center [474, 57] width 6 height 6
click at [504, 122] on div "Mar 02 Décembre 2025 < Déc 2025 > Dim Lun Mar Mer Jeu Ven Sam 1 2 3 4 5 6 7 8 9…" at bounding box center [504, 125] width 98 height 10
click at [509, 126] on input "Mar 02 Décembre 2025" at bounding box center [504, 126] width 98 height 8
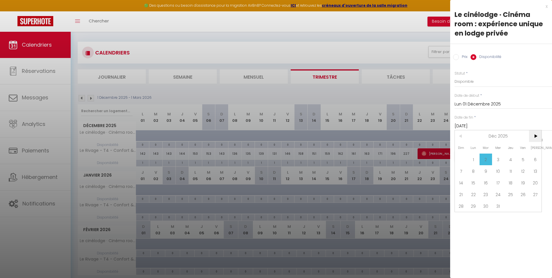
click at [535, 136] on span ">" at bounding box center [535, 136] width 13 height 12
click at [534, 207] on span "31" at bounding box center [535, 206] width 13 height 12
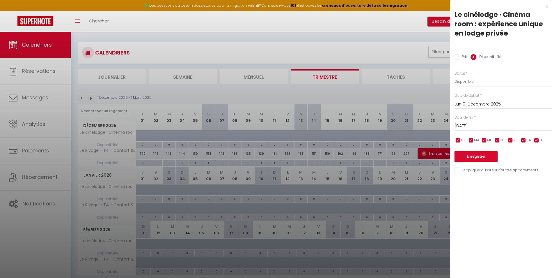
click at [464, 158] on button "Enregistrer" at bounding box center [476, 156] width 43 height 10
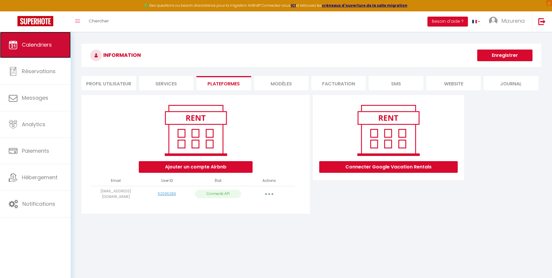
click at [43, 45] on span "Calendriers" at bounding box center [37, 44] width 30 height 7
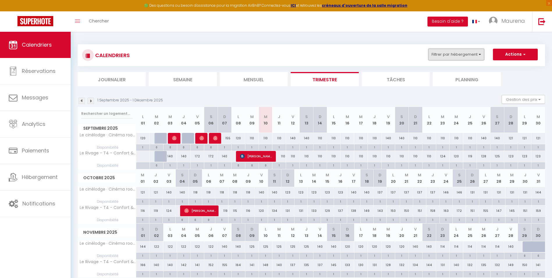
click at [471, 55] on button "Filtrer par hébergement" at bounding box center [456, 55] width 56 height 12
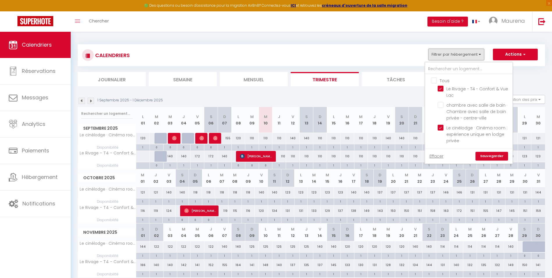
click at [471, 55] on button "Filtrer par hébergement" at bounding box center [456, 55] width 56 height 12
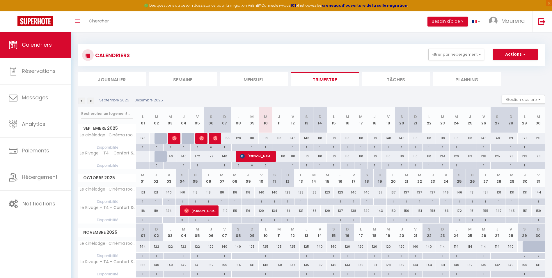
click at [90, 102] on img at bounding box center [91, 101] width 6 height 6
